Goal: Communication & Community: Answer question/provide support

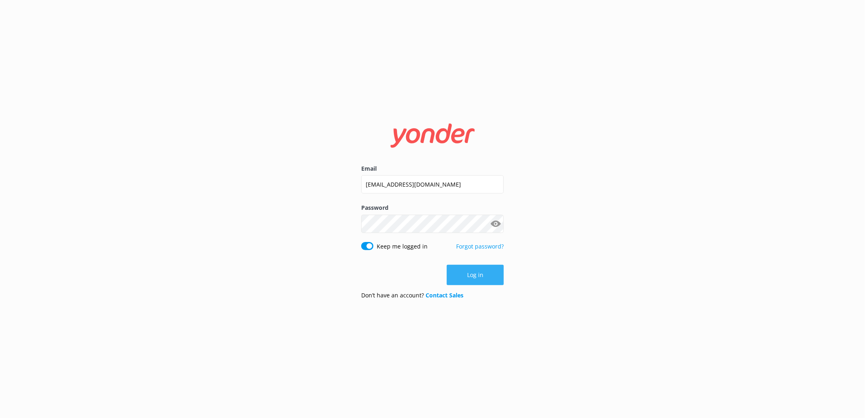
click at [472, 274] on button "Log in" at bounding box center [475, 275] width 57 height 20
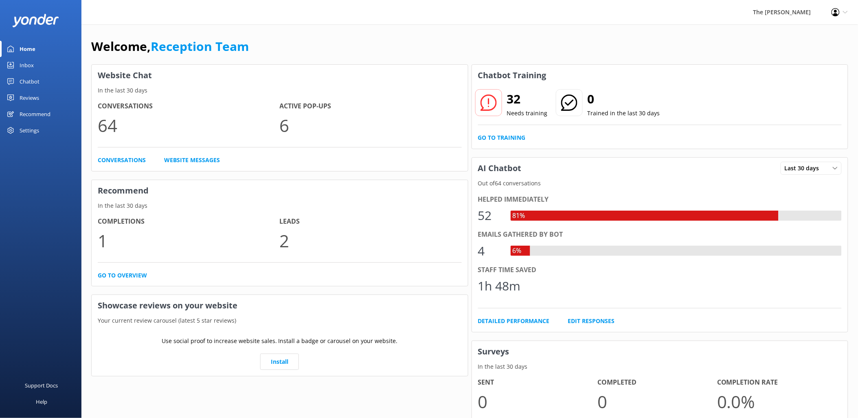
click at [33, 82] on div "Chatbot" at bounding box center [30, 81] width 20 height 16
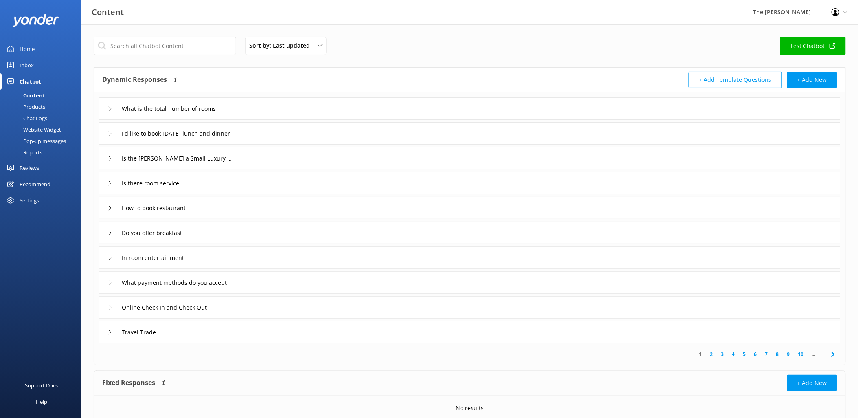
click at [25, 64] on div "Inbox" at bounding box center [27, 65] width 14 height 16
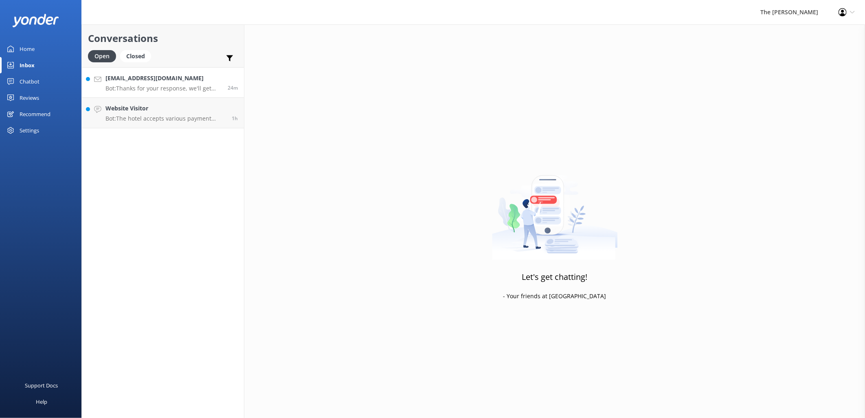
click at [145, 82] on h4 "[EMAIL_ADDRESS][DOMAIN_NAME]" at bounding box center [163, 78] width 116 height 9
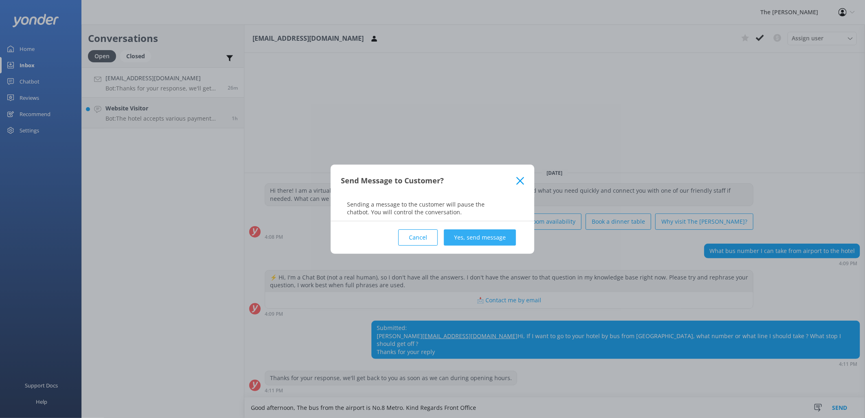
type textarea "Good afternoon, The bus from the airport is No.8 Metro. Kind Regards Front Offi…"
click at [480, 235] on button "Yes, send message" at bounding box center [480, 237] width 72 height 16
